Goal: Task Accomplishment & Management: Use online tool/utility

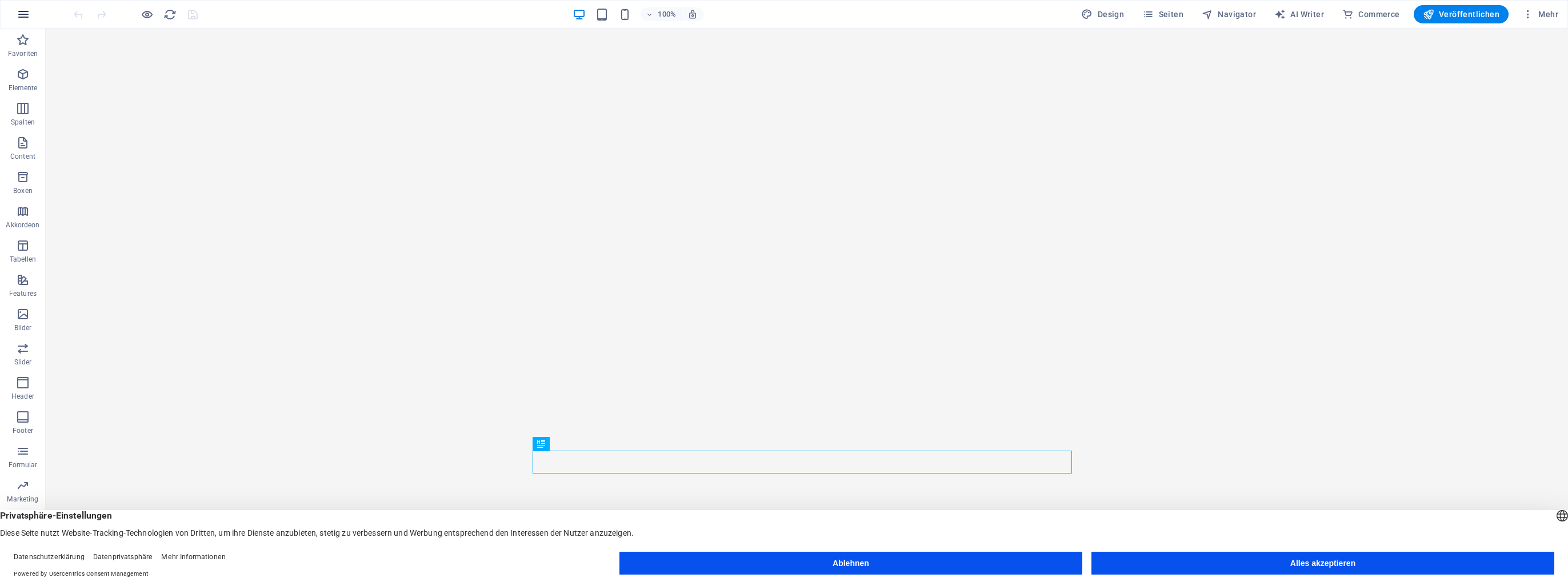
click at [26, 16] on icon "button" at bounding box center [23, 13] width 13 height 13
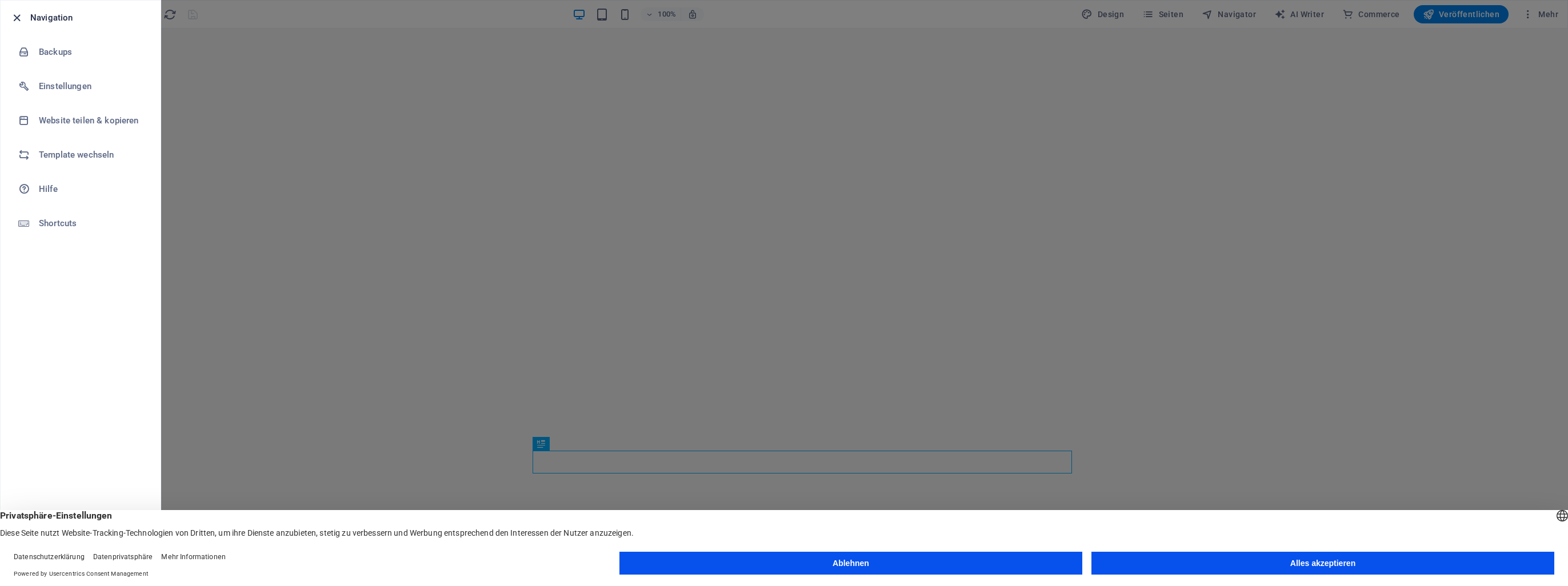
click at [19, 17] on icon "button" at bounding box center [17, 18] width 13 height 13
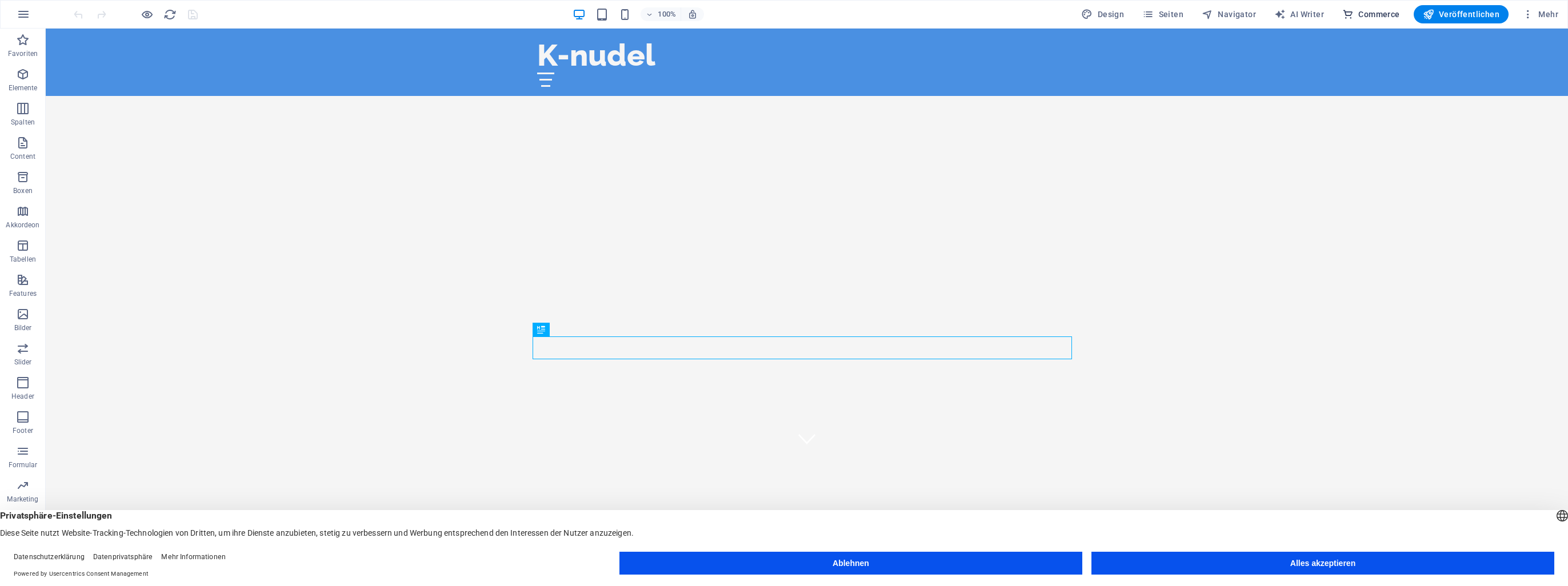
click at [1378, 13] on span "Commerce" at bounding box center [1371, 14] width 58 height 11
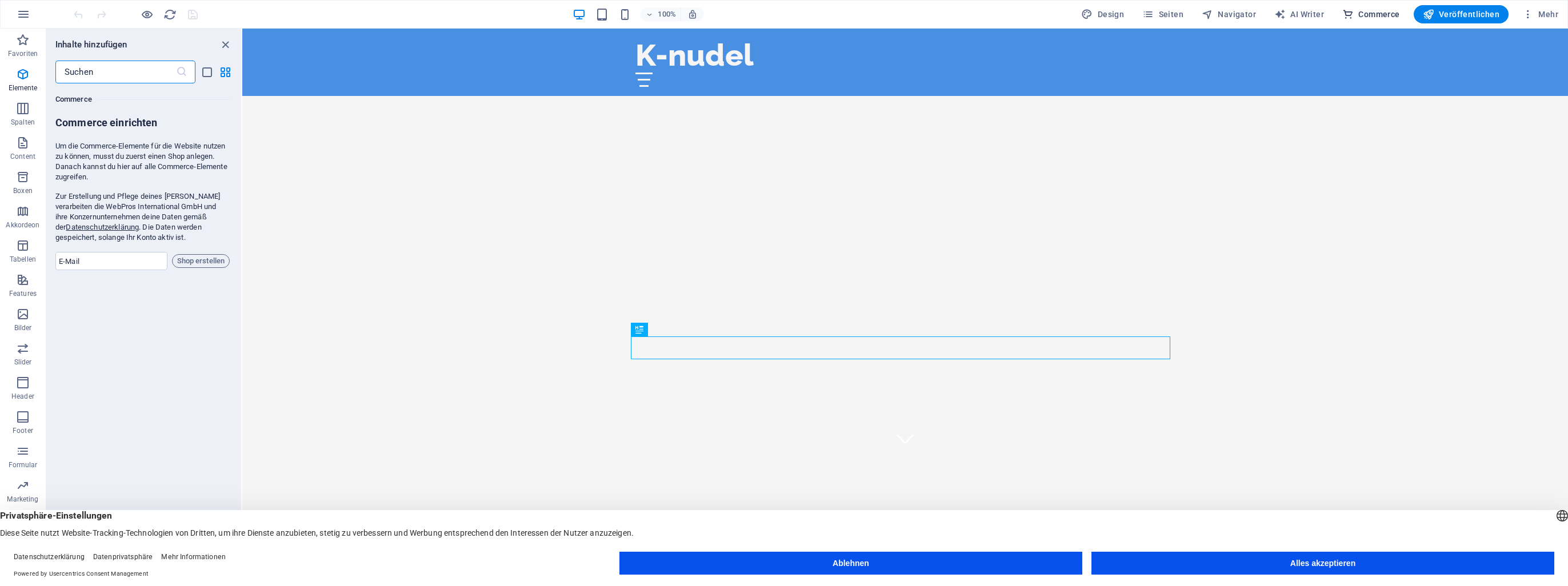
scroll to position [11009, 0]
click at [1536, 13] on span "Mehr" at bounding box center [1540, 14] width 36 height 11
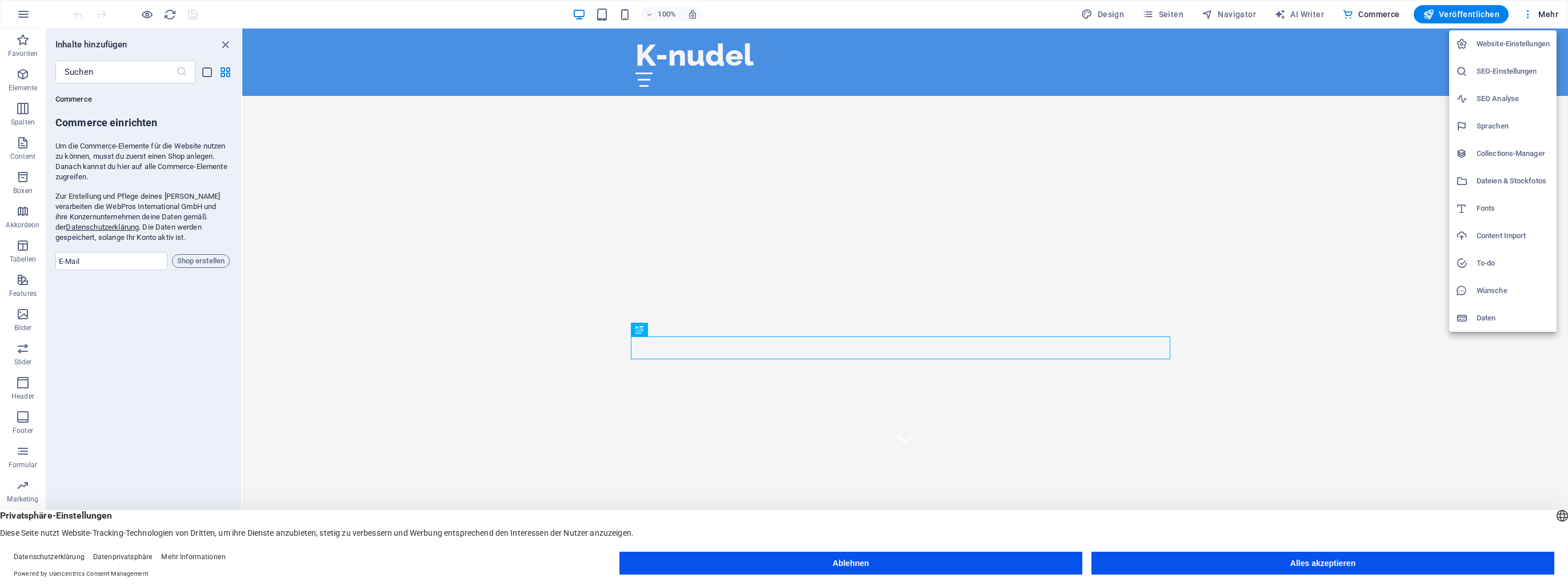
click at [1488, 42] on h6 "Website-Einstellungen" at bounding box center [1513, 43] width 73 height 13
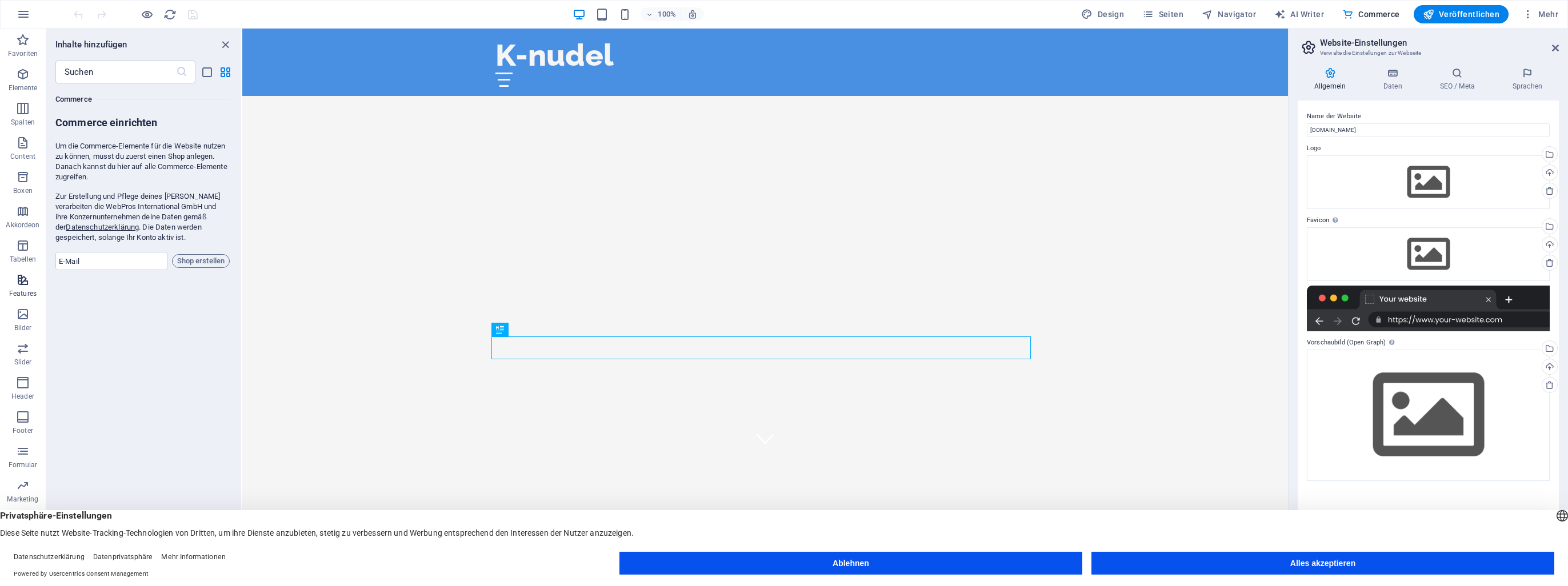
click at [18, 276] on icon "button" at bounding box center [23, 280] width 13 height 13
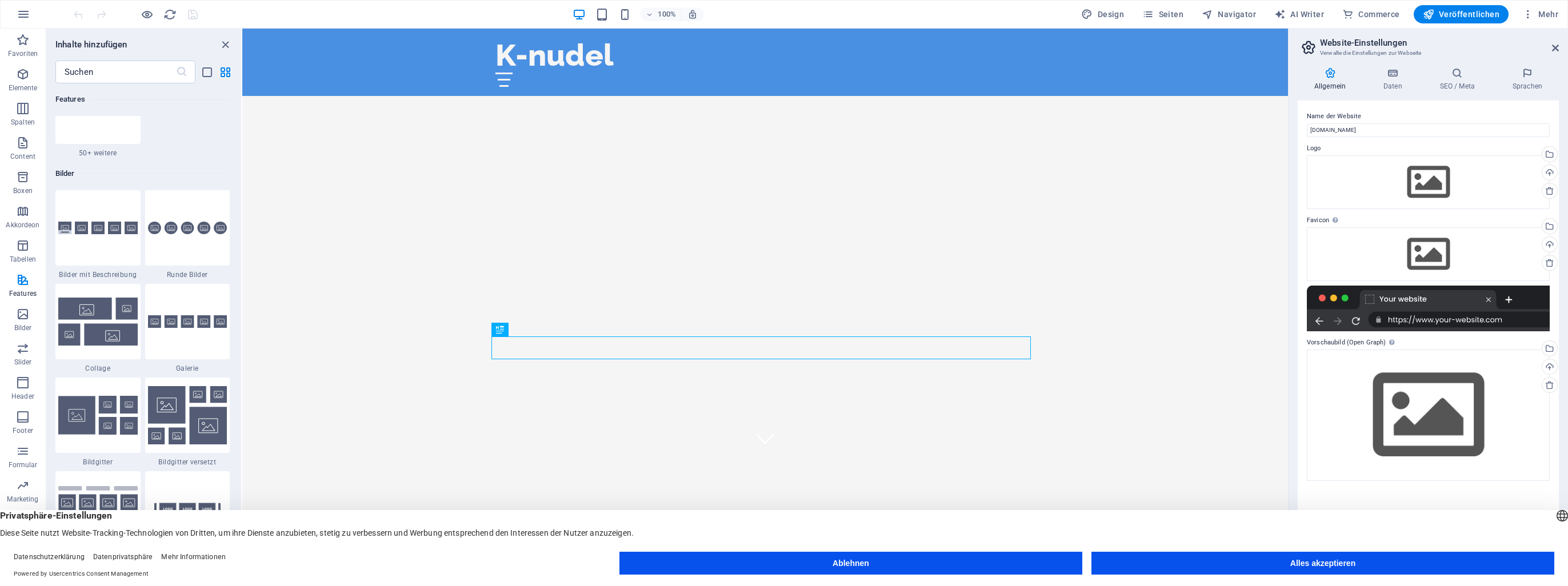
scroll to position [5767, 0]
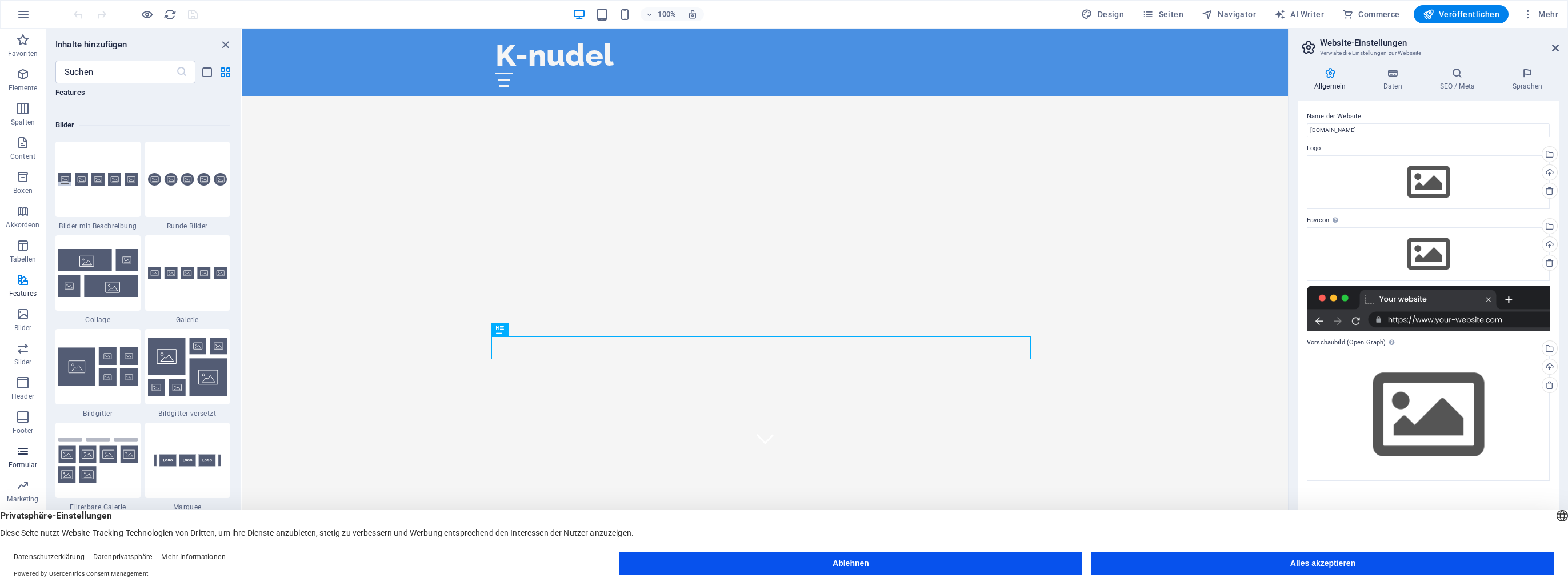
click at [25, 449] on icon "button" at bounding box center [23, 451] width 13 height 13
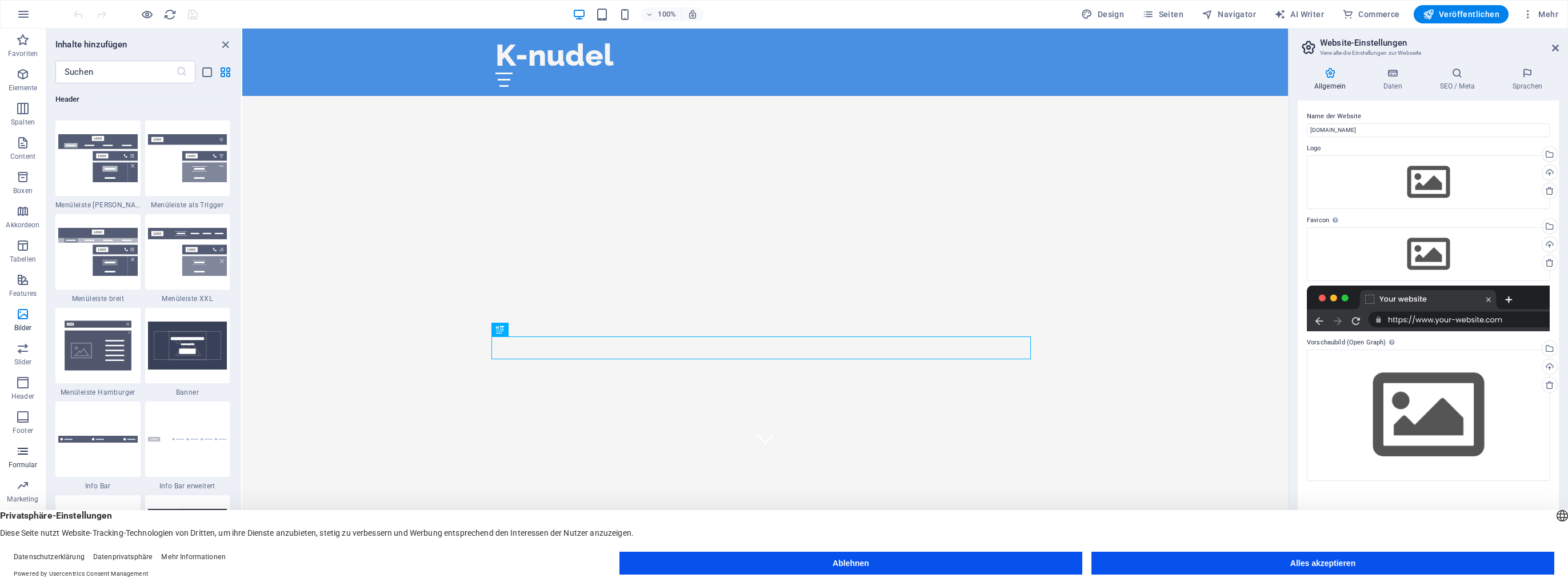
scroll to position [8341, 0]
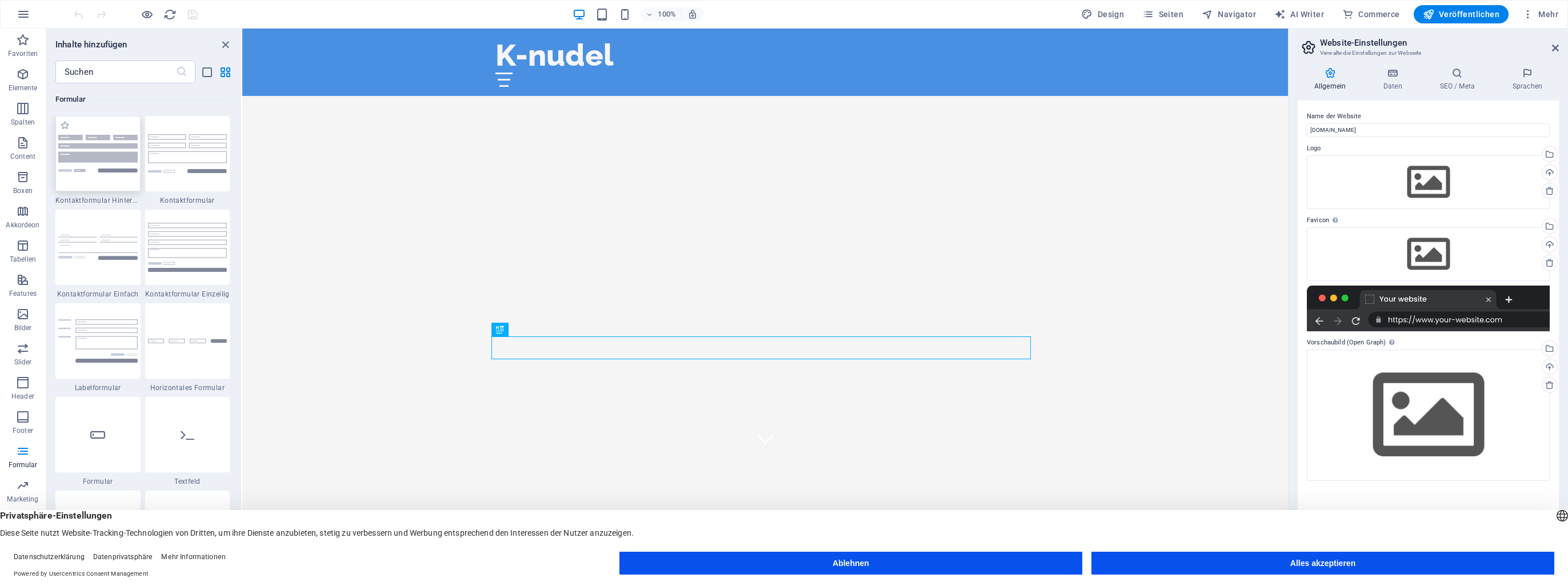
click at [133, 161] on img at bounding box center [98, 154] width 79 height 37
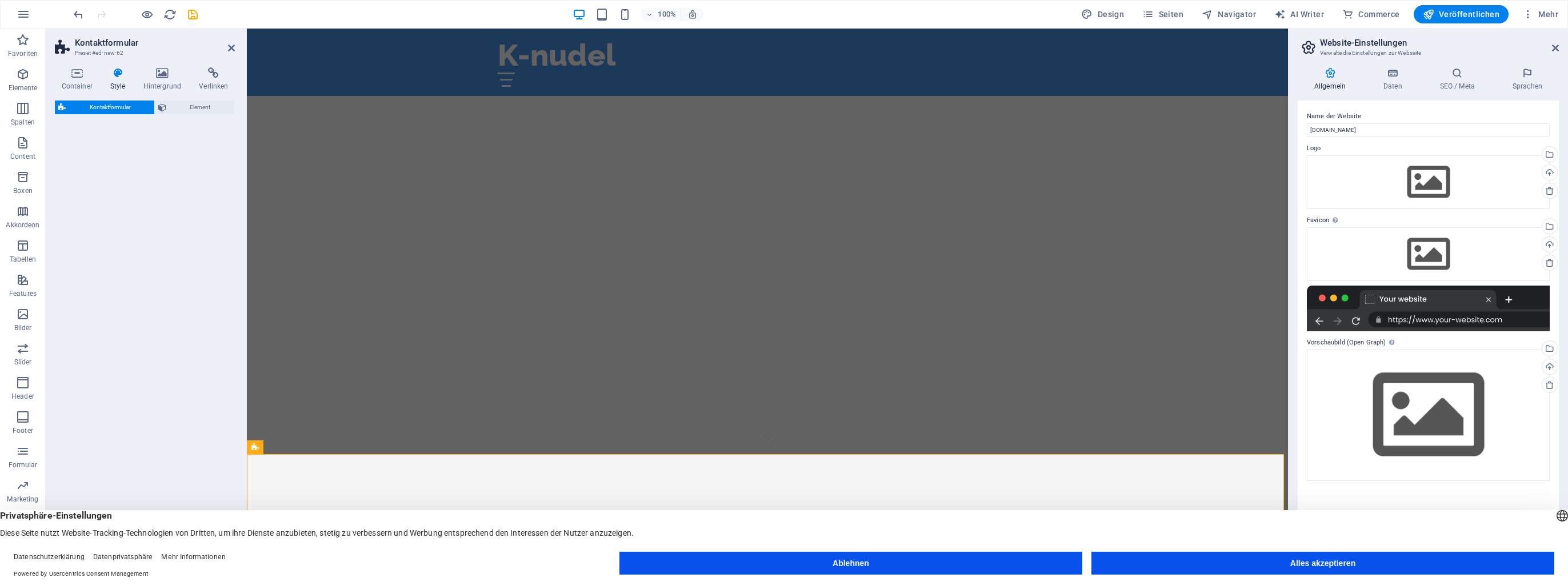
select select "rem"
select select "preset-contact-form-v3-background"
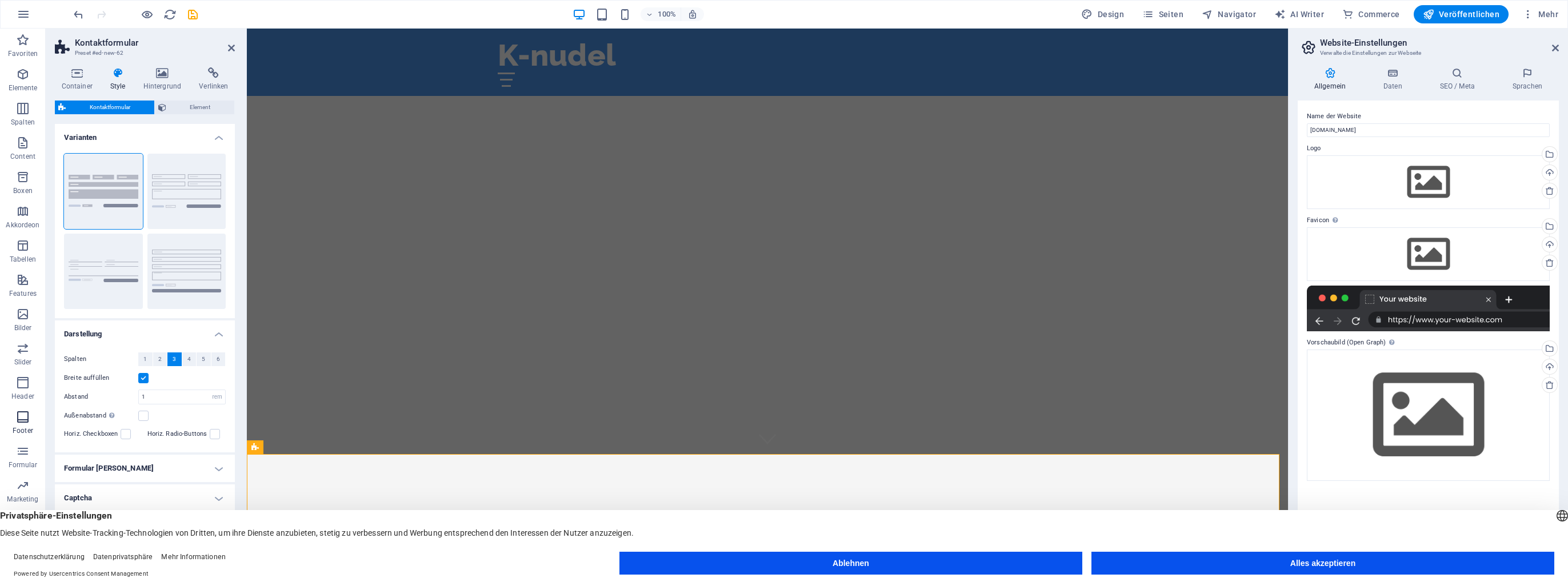
click at [28, 410] on icon "button" at bounding box center [23, 417] width 13 height 13
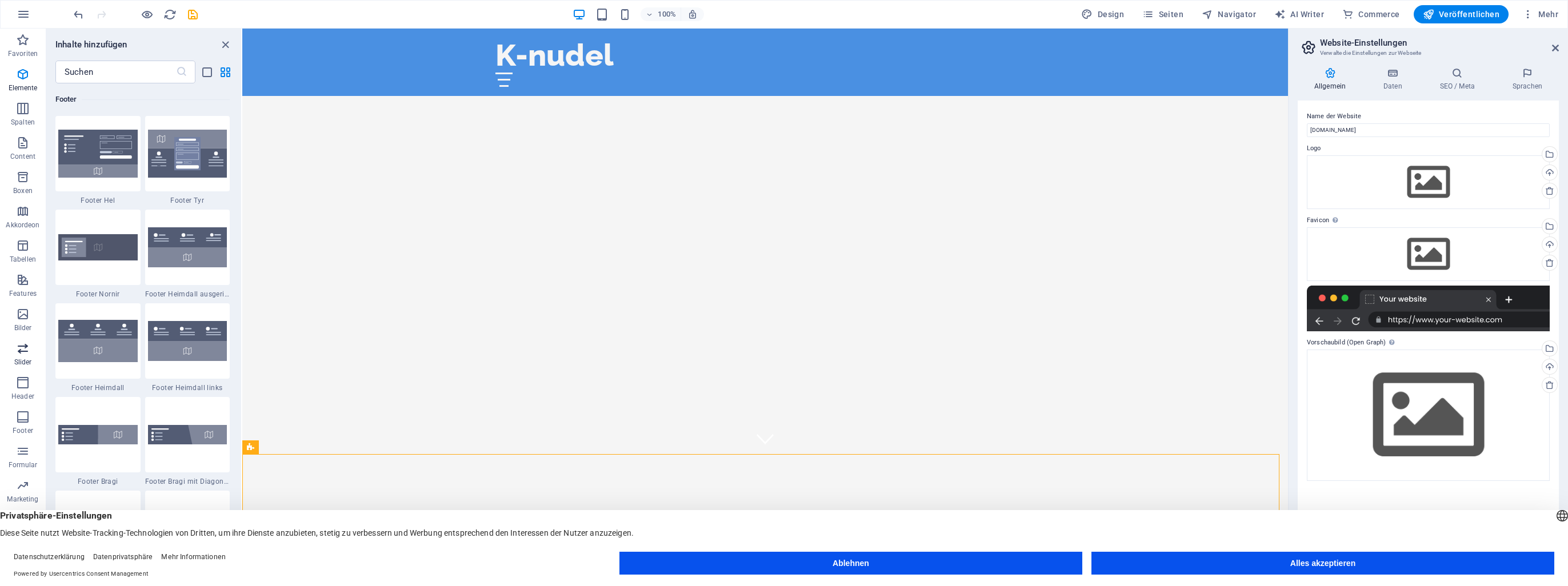
click at [23, 370] on button "Slider" at bounding box center [23, 354] width 46 height 34
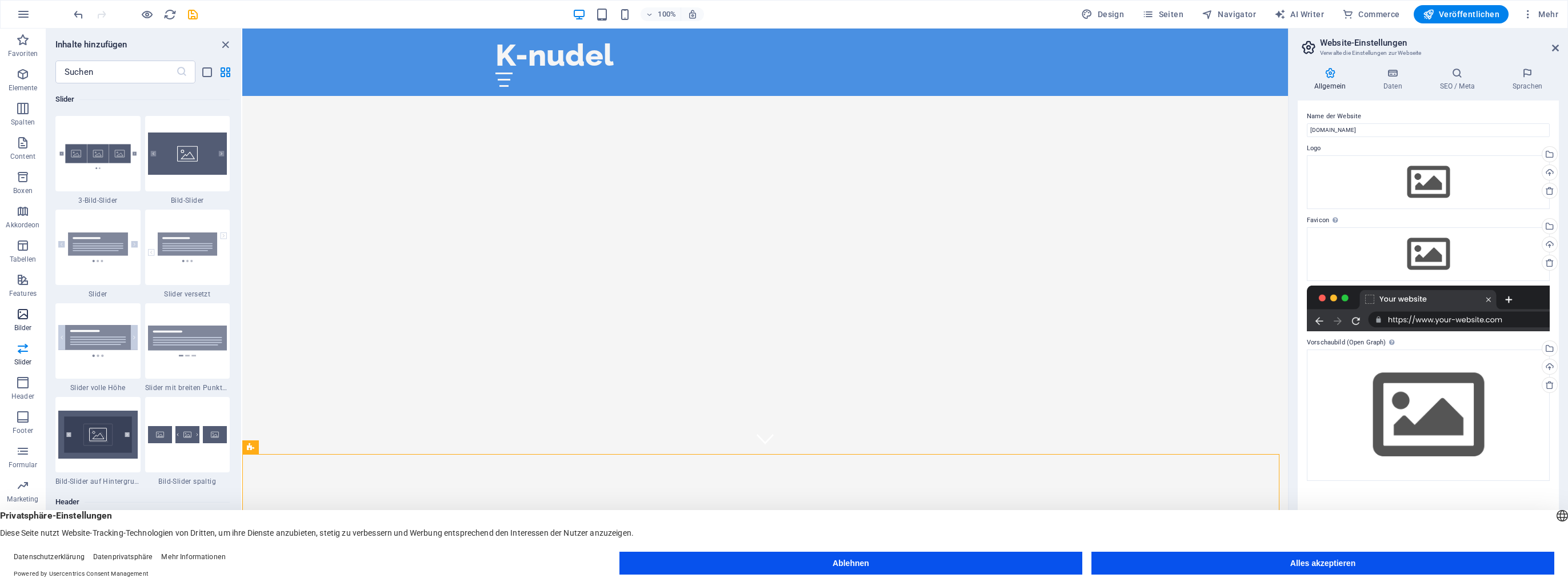
click at [27, 316] on icon "button" at bounding box center [23, 314] width 13 height 13
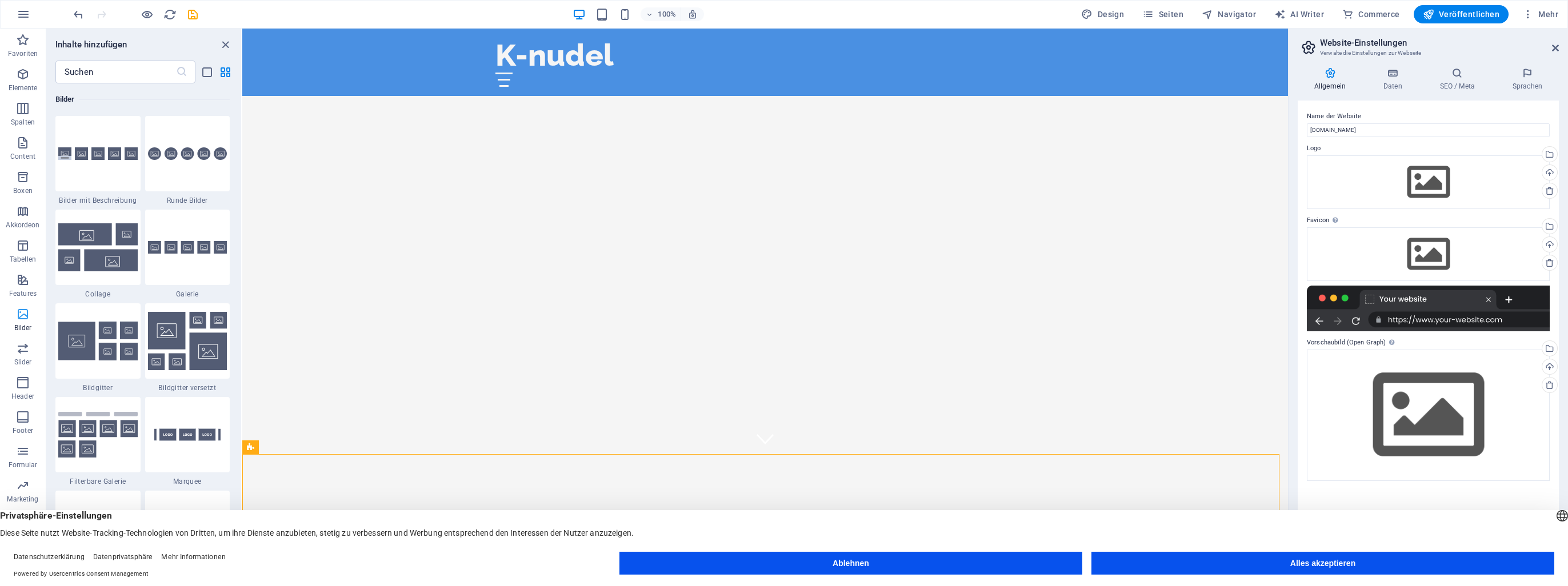
scroll to position [5793, 0]
click at [28, 275] on icon "button" at bounding box center [23, 280] width 13 height 13
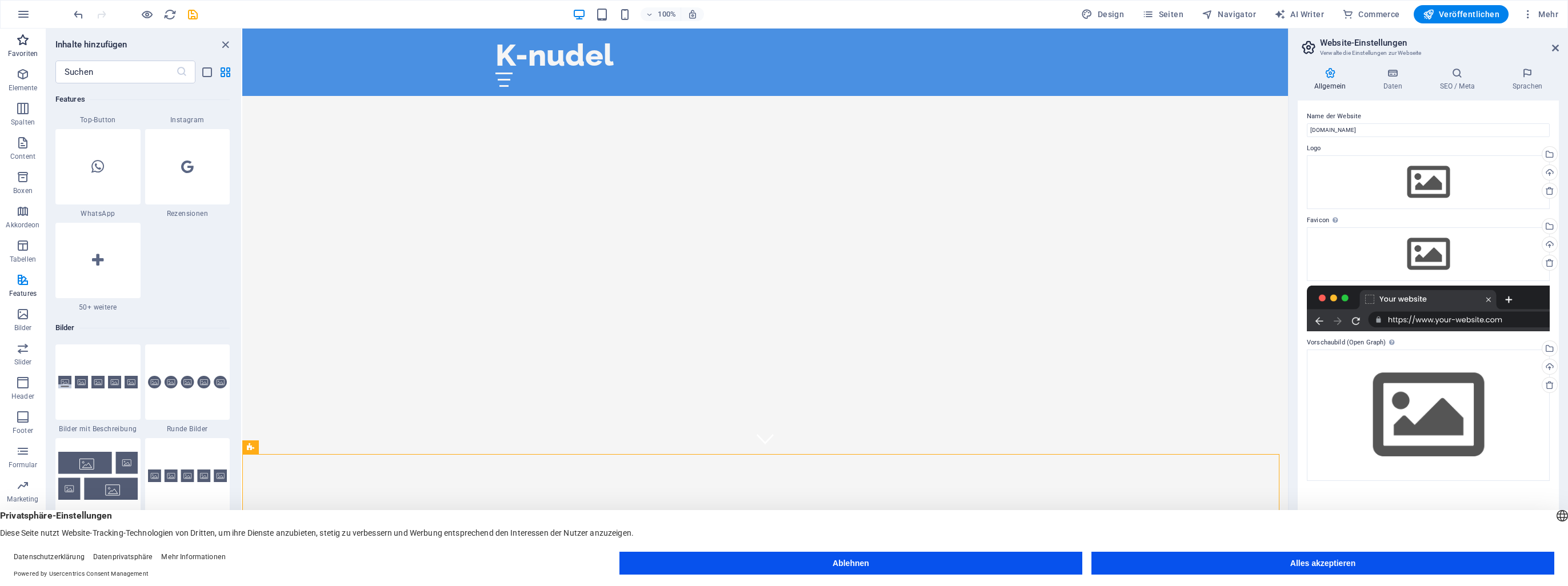
scroll to position [5481, 0]
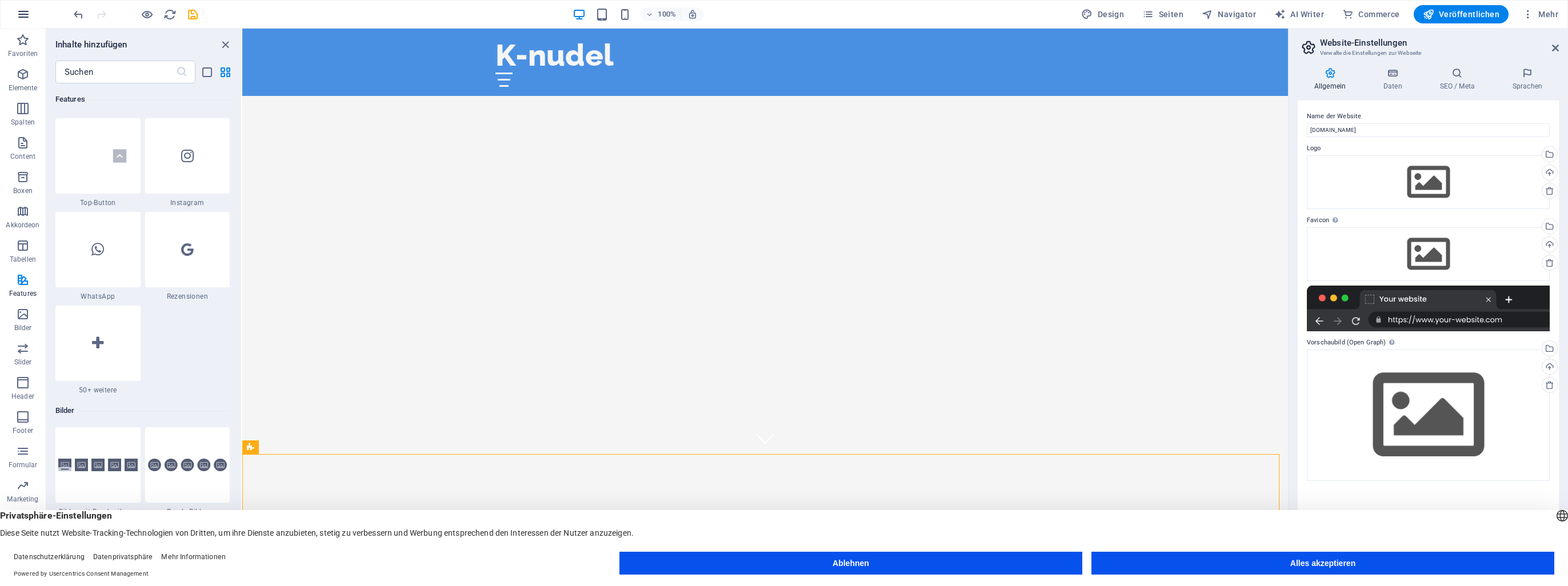
click at [30, 7] on button "button" at bounding box center [23, 14] width 28 height 28
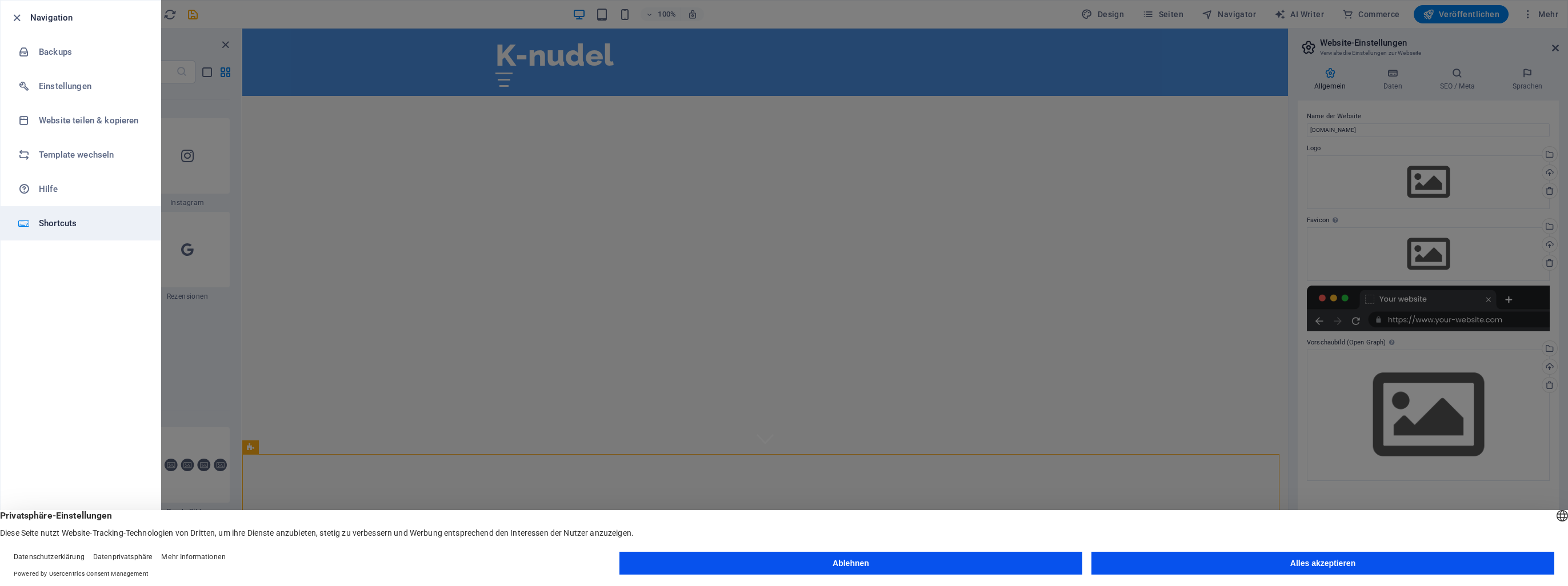
click at [59, 220] on h6 "Shortcuts" at bounding box center [91, 223] width 105 height 13
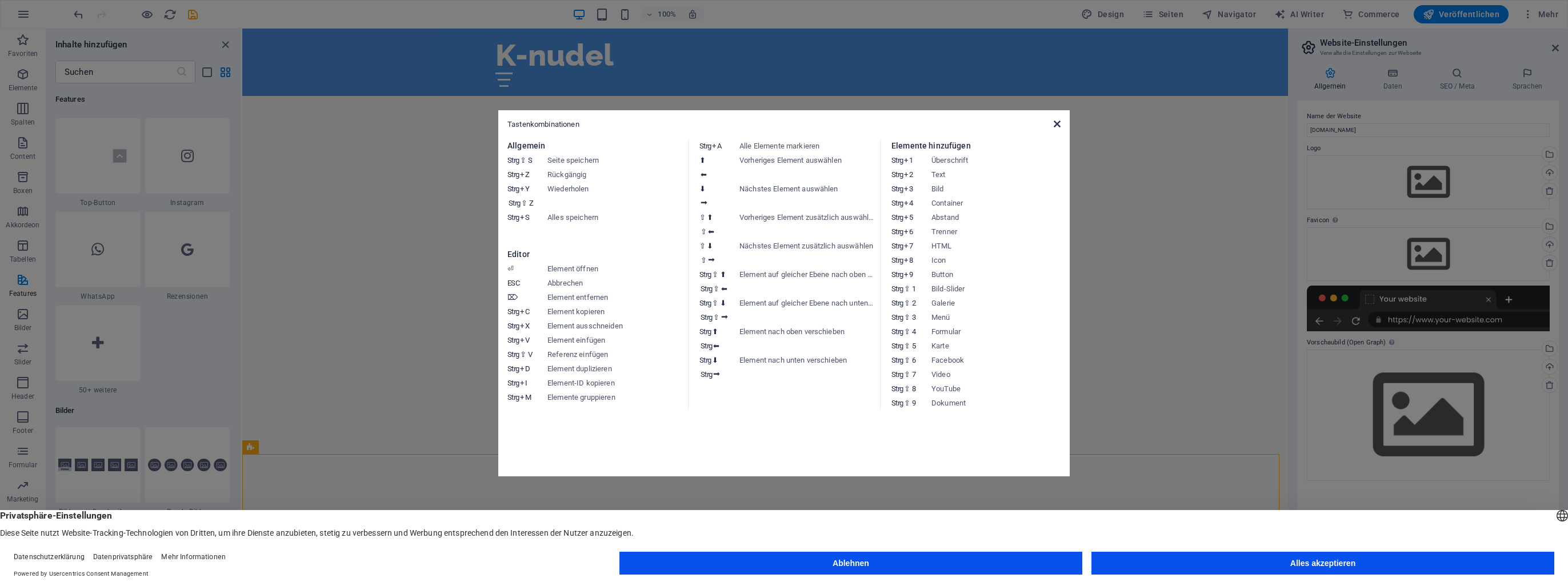
click at [1055, 127] on icon at bounding box center [1058, 124] width 7 height 9
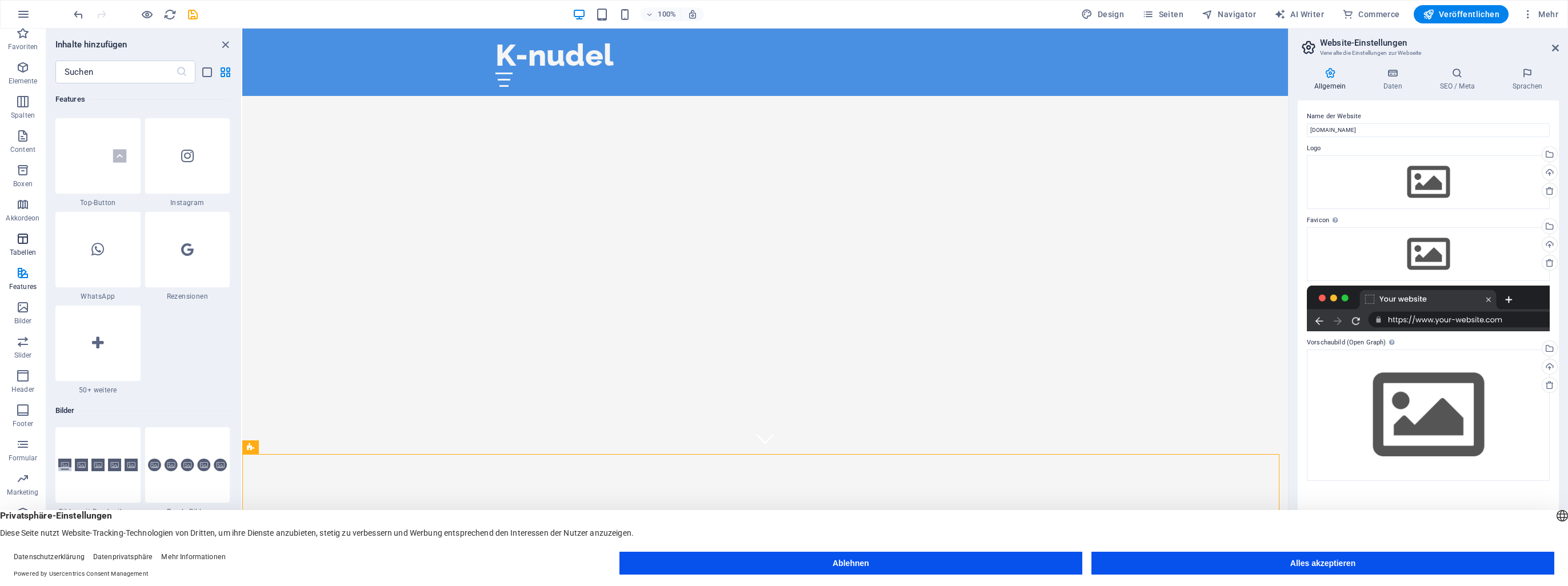
scroll to position [8, 0]
